Goal: Task Accomplishment & Management: Manage account settings

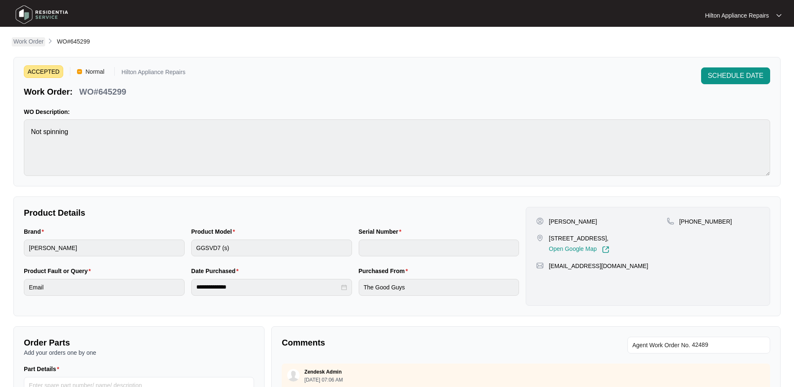
click at [23, 37] on p "Work Order" at bounding box center [28, 41] width 30 height 8
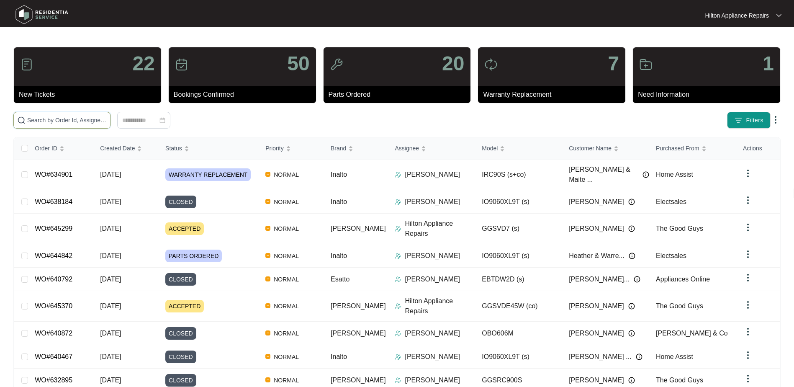
click at [36, 121] on input "text" at bounding box center [67, 120] width 80 height 9
paste input "WO#639807"
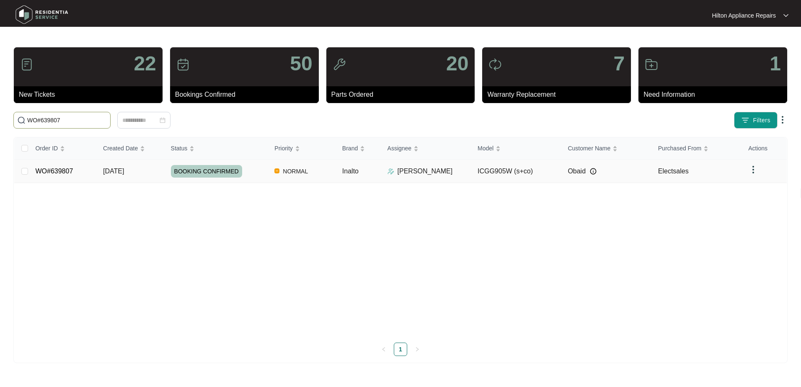
type input "WO#639807"
click at [112, 171] on span "[DATE]" at bounding box center [113, 170] width 21 height 7
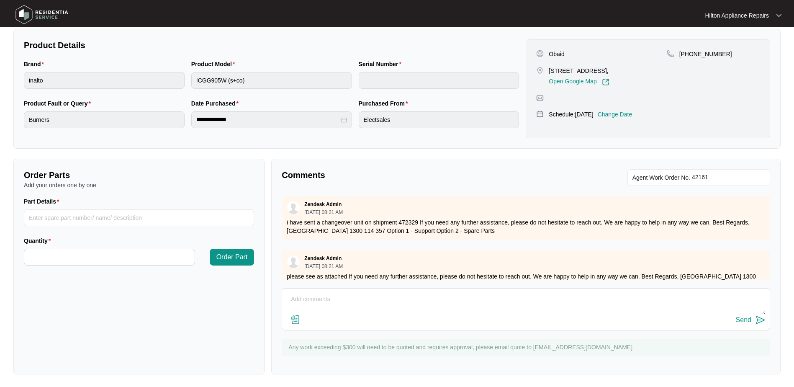
scroll to position [169, 0]
click at [307, 290] on div "Send" at bounding box center [526, 308] width 489 height 42
click at [309, 294] on textarea at bounding box center [525, 303] width 479 height 22
type textarea "T"
paste textarea "Attended property for gas cooktop replacement. Remove existing faulty gas cookt…"
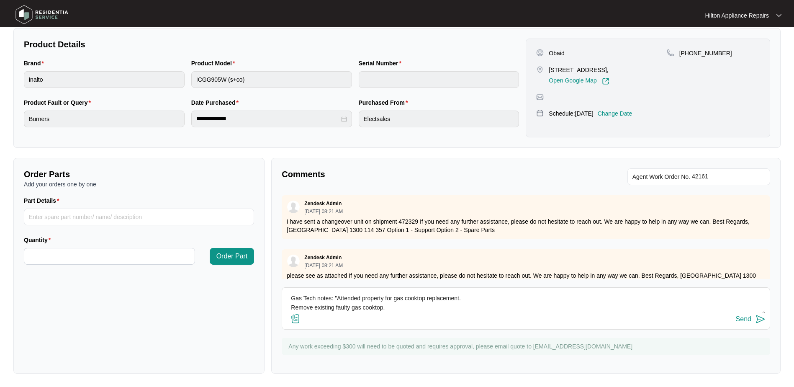
scroll to position [15, 0]
type textarea "Gas Tech notes: "Attended property for gas cooktop replacement. Remove existing…"
click at [294, 319] on img at bounding box center [296, 319] width 10 height 10
click at [0, 0] on input "file" at bounding box center [0, 0] width 0 height 0
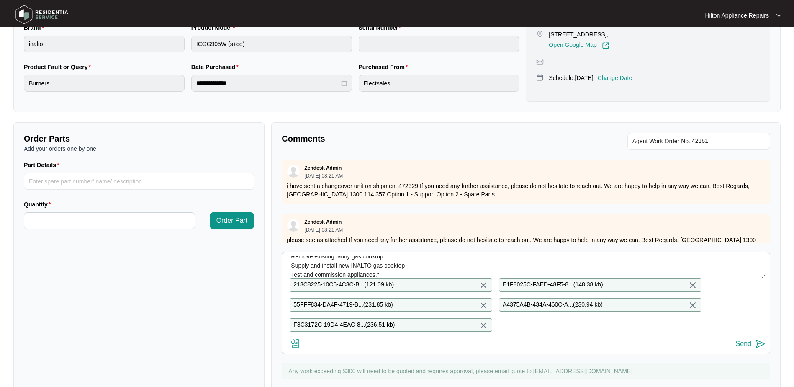
scroll to position [235, 0]
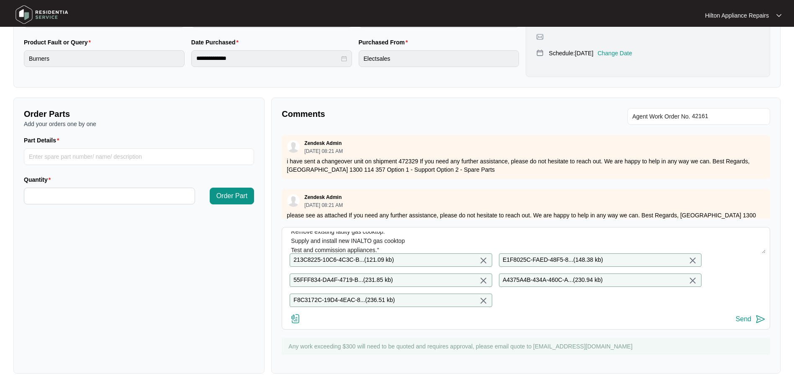
click at [741, 319] on div "Send" at bounding box center [743, 319] width 15 height 8
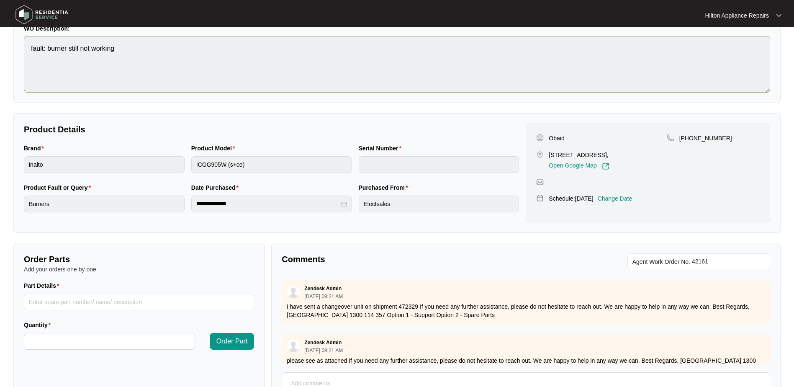
scroll to position [0, 0]
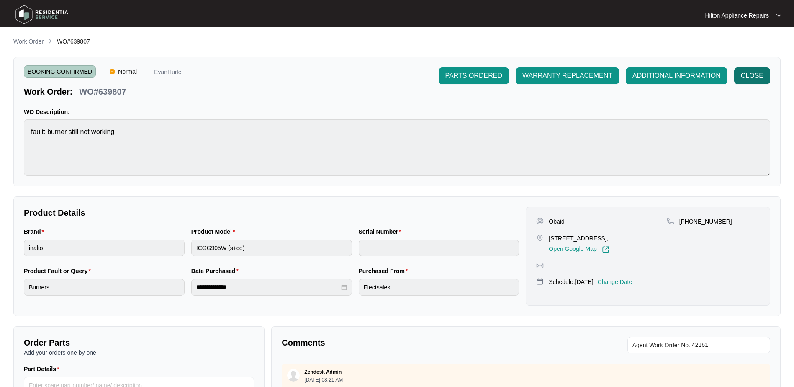
click at [750, 74] on span "CLOSE" at bounding box center [752, 76] width 23 height 10
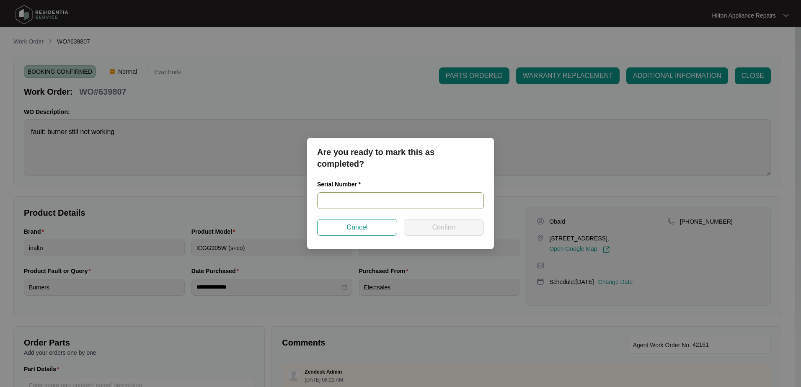
click at [332, 198] on input "text" at bounding box center [400, 200] width 167 height 17
type input "250300537"
click at [441, 224] on span "Confirm" at bounding box center [443, 227] width 23 height 10
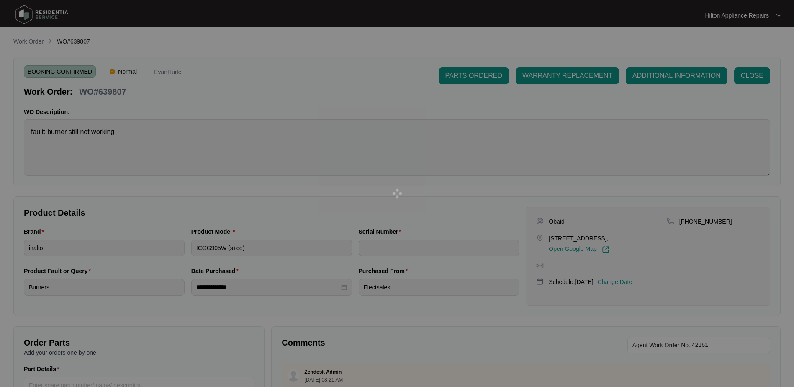
type input "250300537"
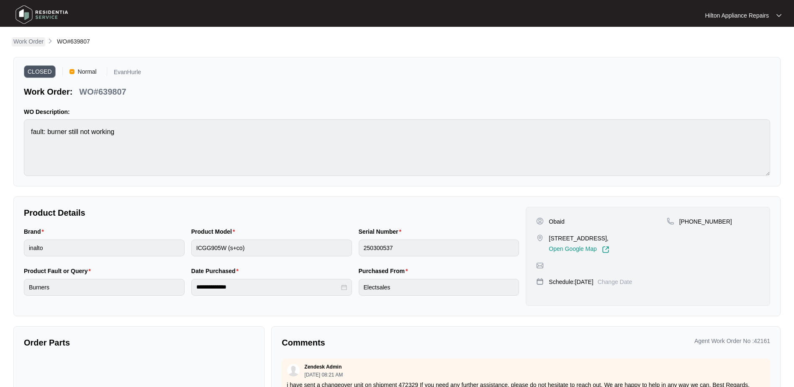
click at [32, 41] on p "Work Order" at bounding box center [28, 41] width 30 height 8
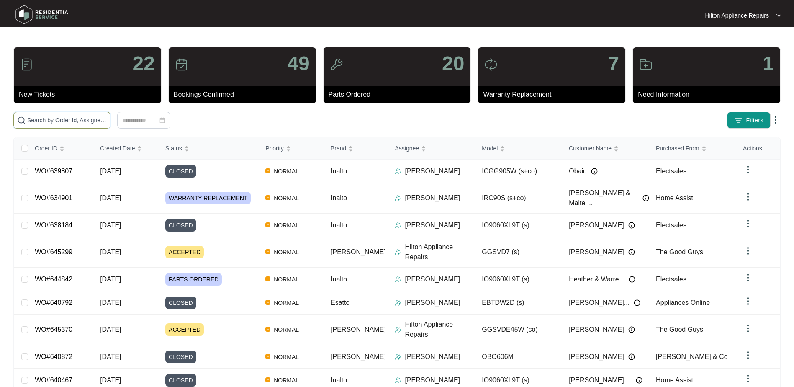
click at [48, 120] on input "text" at bounding box center [67, 120] width 80 height 9
paste input "3 [PERSON_NAME]"
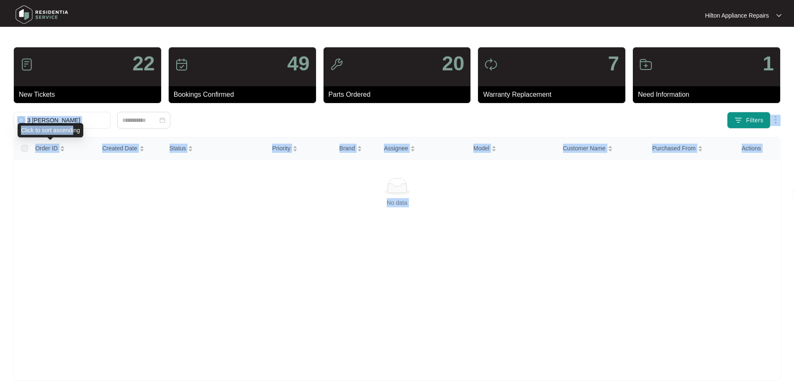
drag, startPoint x: 69, startPoint y: 123, endPoint x: -18, endPoint y: 116, distance: 87.4
click at [0, 116] on html "Hilton Appliance Repairs Hilton App... 22 New Tickets 49 Bookings Confirmed 20 …" at bounding box center [397, 197] width 794 height 394
click at [70, 120] on input "3 [PERSON_NAME]" at bounding box center [67, 120] width 80 height 9
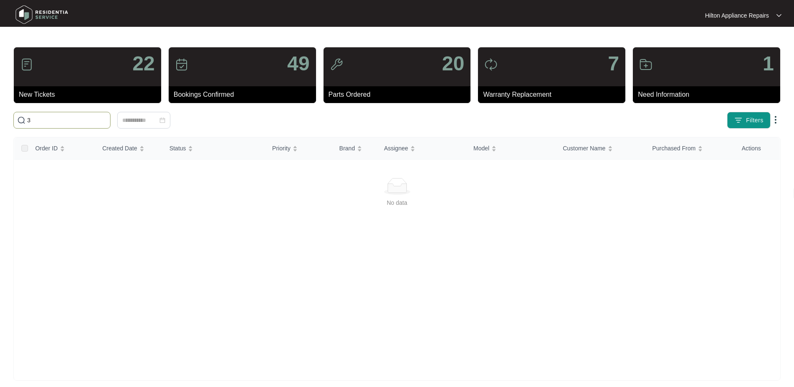
type input "3"
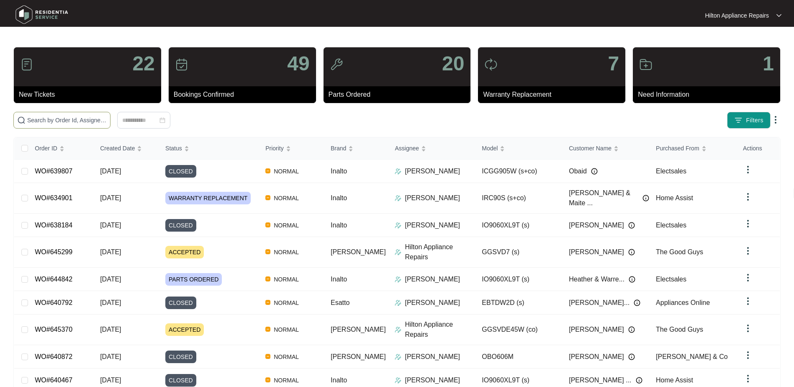
paste input "WO#642689"
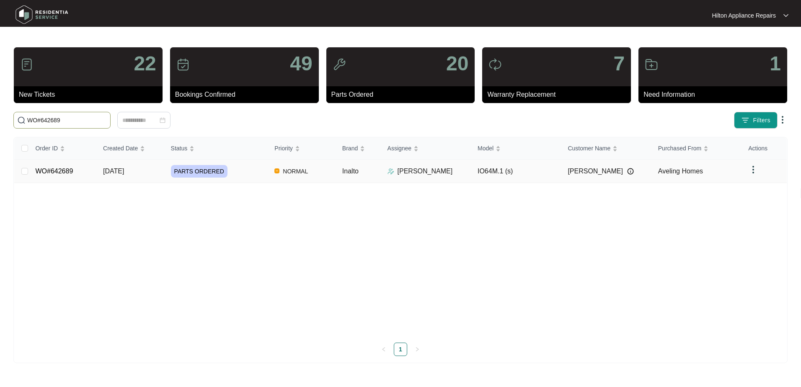
type input "WO#642689"
click at [111, 172] on span "[DATE]" at bounding box center [113, 170] width 21 height 7
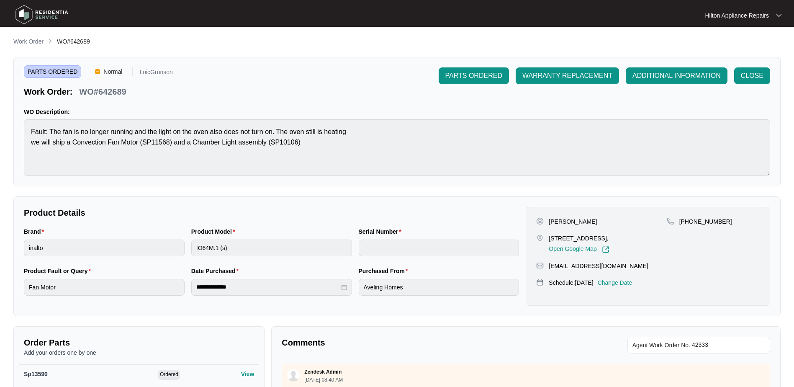
scroll to position [42, 0]
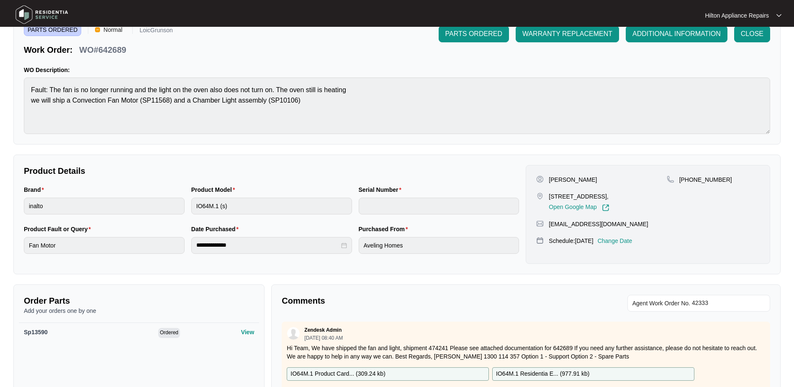
click at [624, 240] on p "Change Date" at bounding box center [615, 241] width 35 height 8
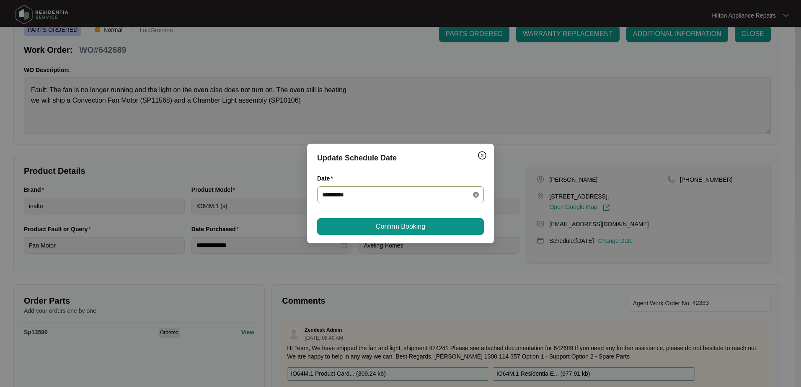
click at [475, 193] on icon "close-circle" at bounding box center [476, 195] width 6 height 6
click at [475, 193] on div at bounding box center [400, 194] width 157 height 9
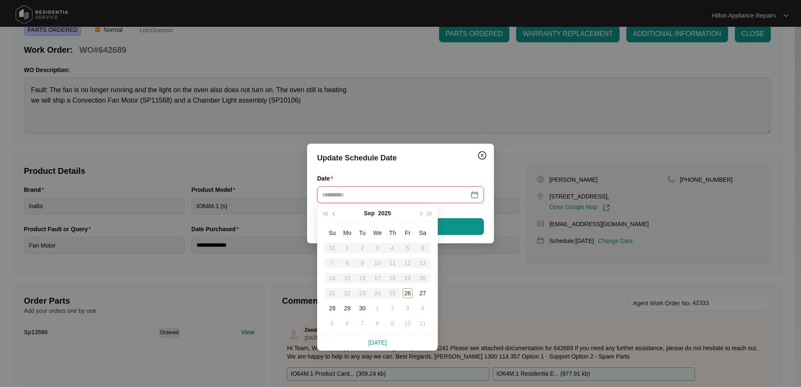
type input "**********"
click at [377, 308] on div "1" at bounding box center [377, 308] width 10 height 10
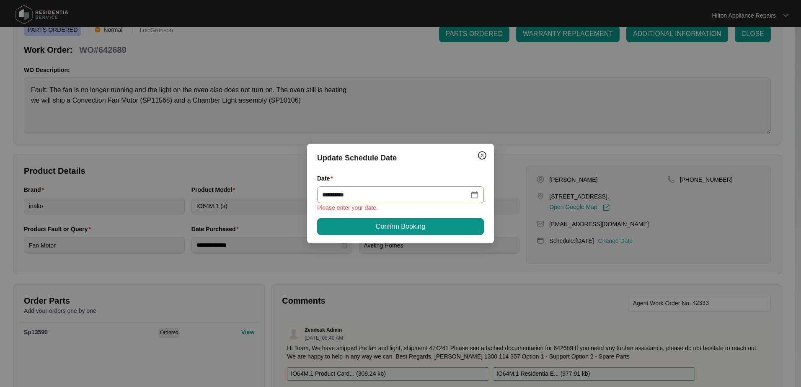
type input "**********"
click at [391, 230] on span "Confirm Booking" at bounding box center [400, 226] width 49 height 10
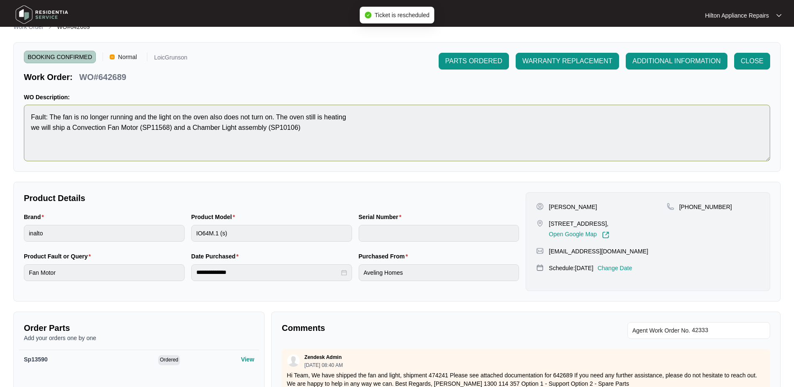
scroll to position [0, 0]
